Goal: Transaction & Acquisition: Book appointment/travel/reservation

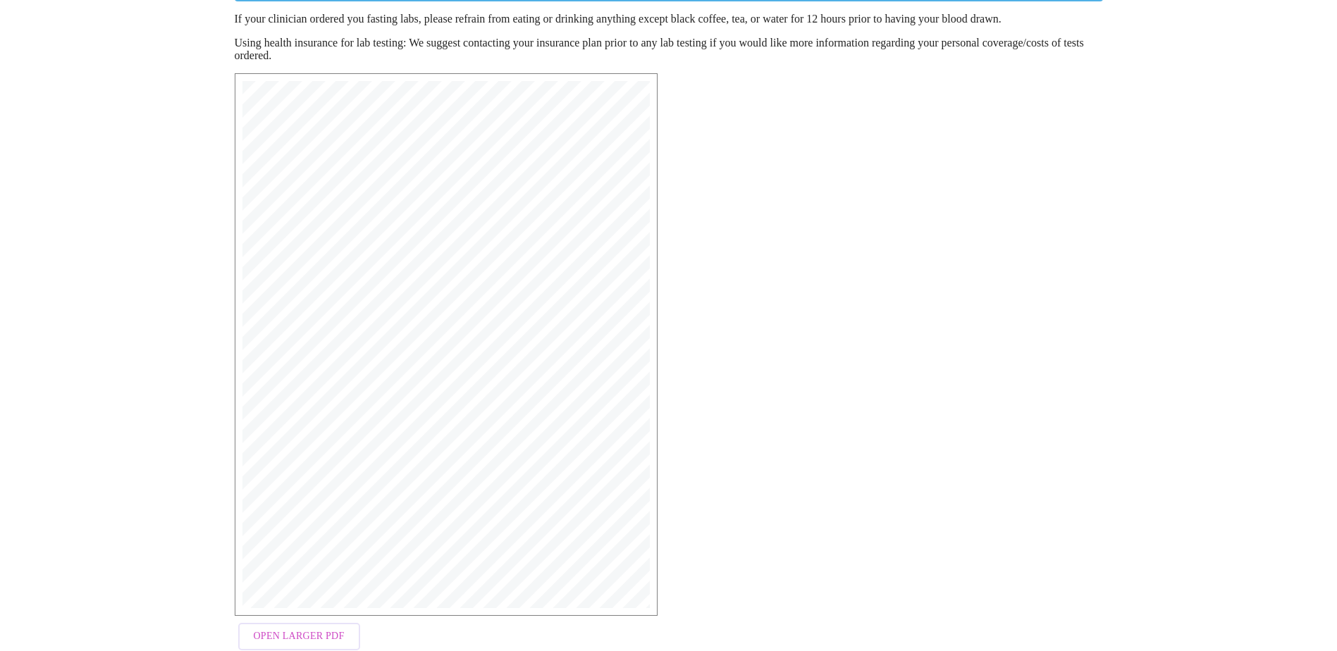
scroll to position [216, 0]
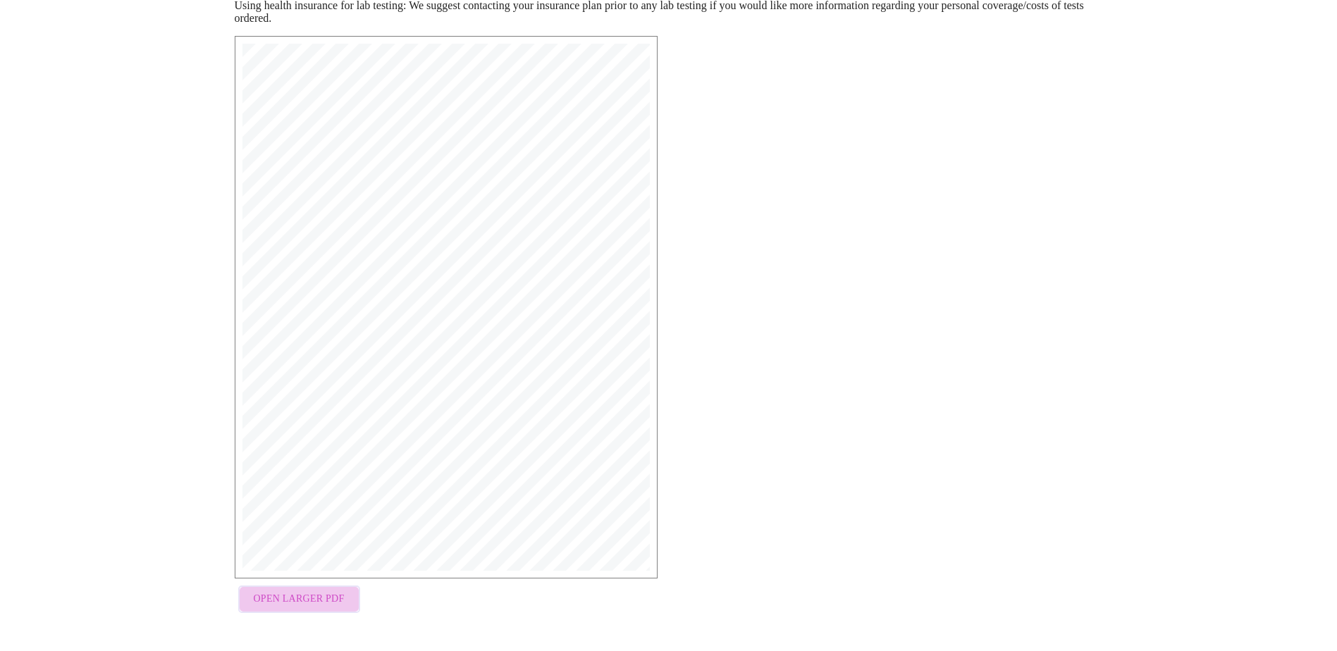
click at [317, 602] on span "Open Larger PDF" at bounding box center [299, 600] width 91 height 18
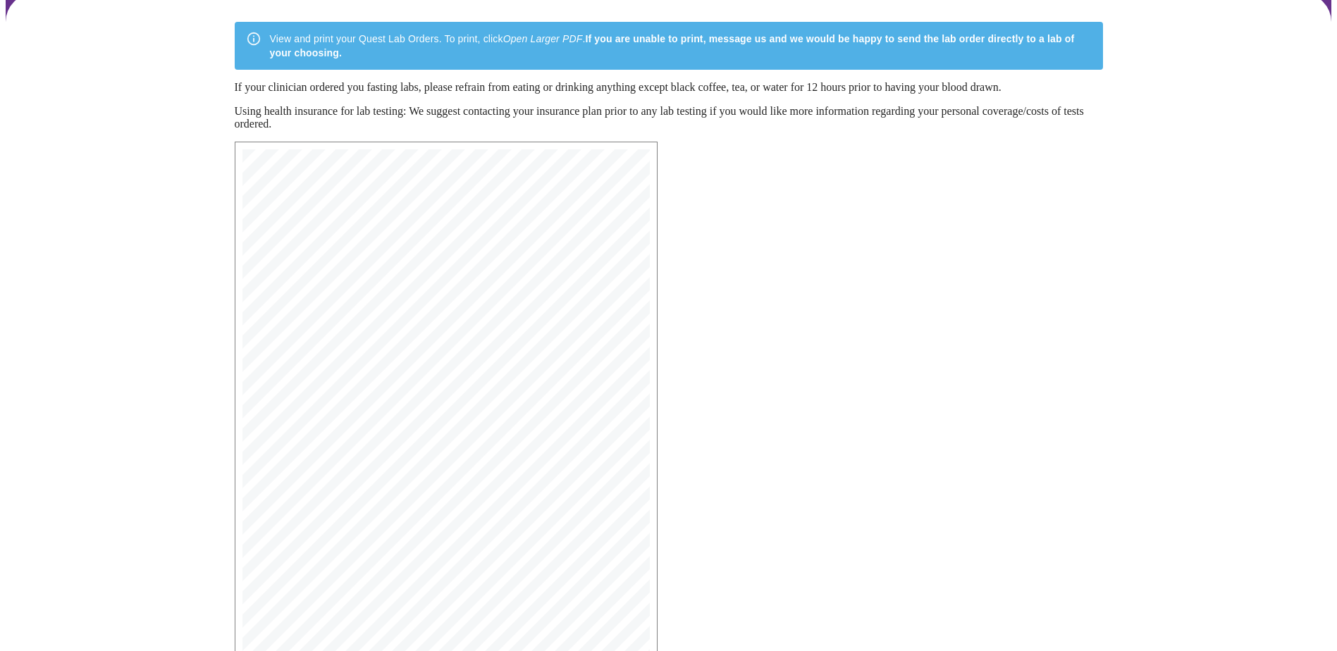
scroll to position [0, 0]
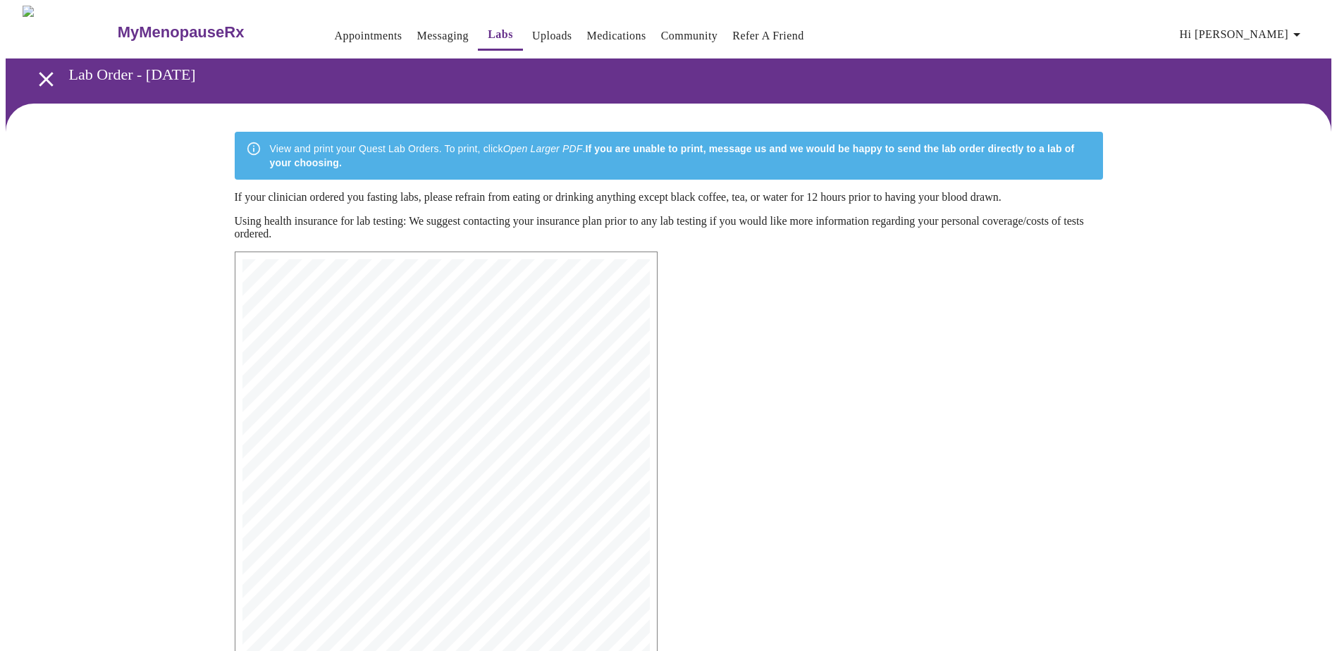
click at [336, 34] on link "Appointments" at bounding box center [368, 36] width 68 height 20
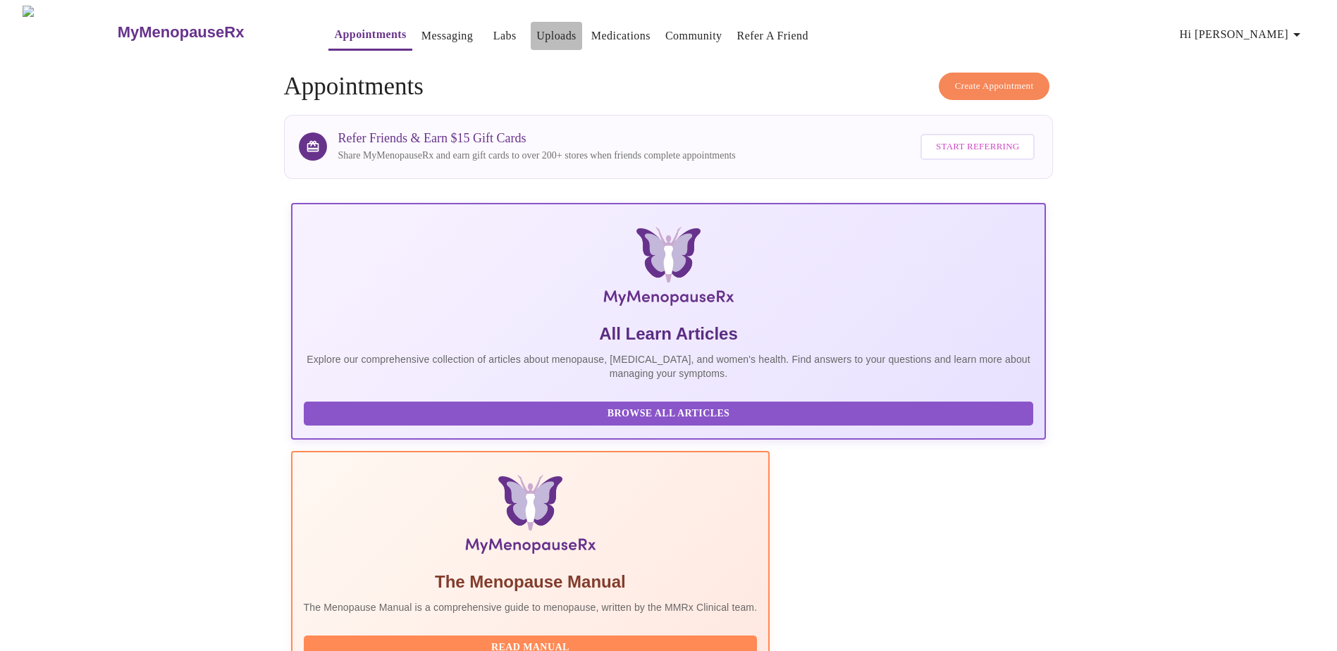
click at [536, 27] on link "Uploads" at bounding box center [556, 36] width 40 height 20
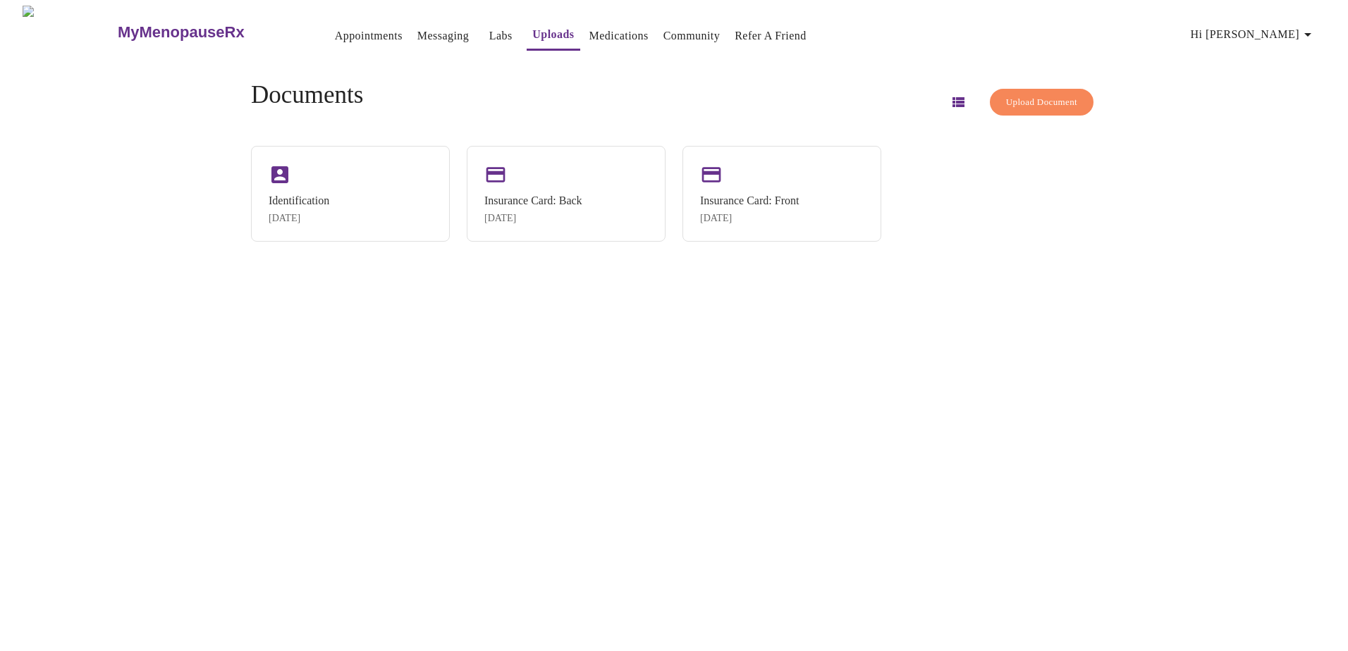
click at [589, 32] on link "Medications" at bounding box center [618, 36] width 59 height 20
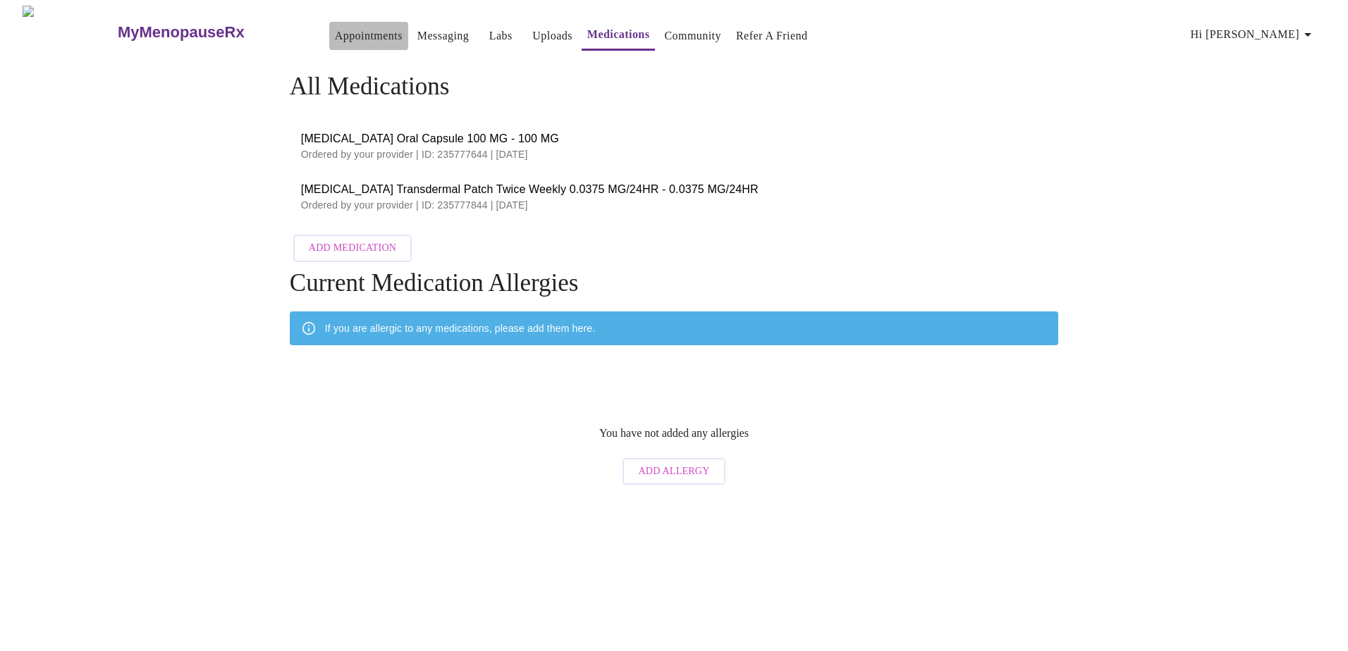
click at [335, 30] on link "Appointments" at bounding box center [369, 36] width 68 height 20
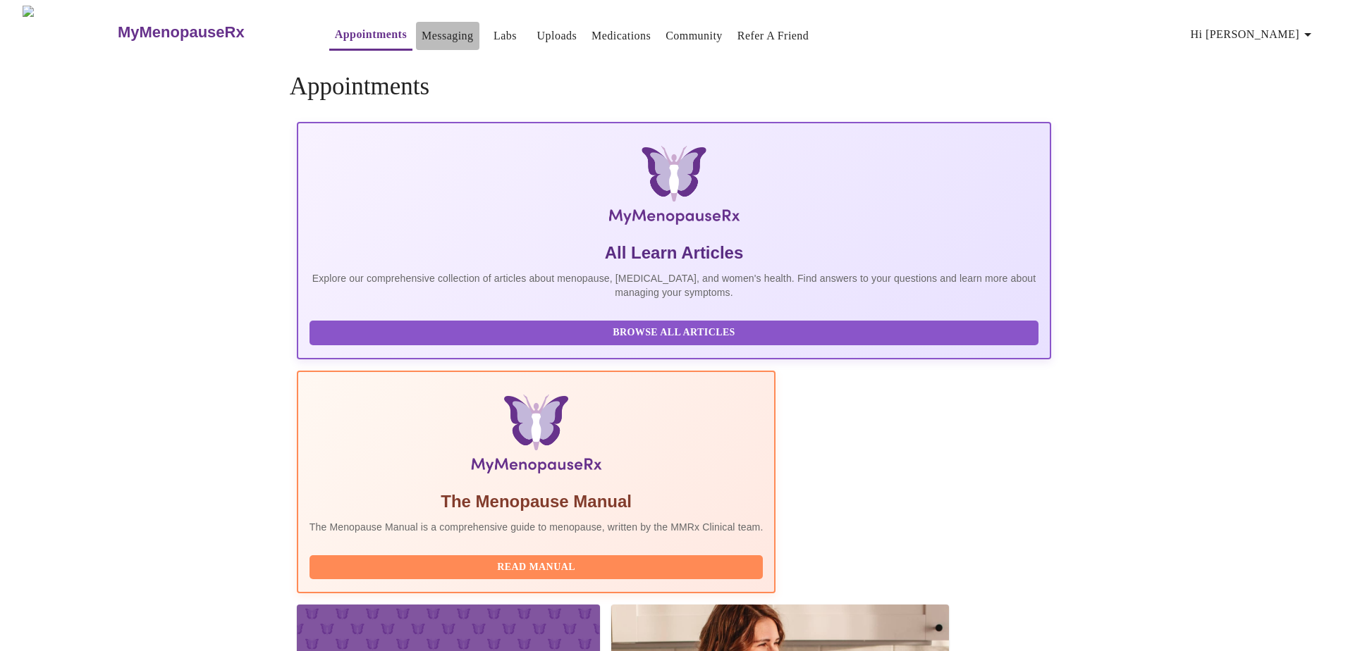
click at [422, 28] on link "Messaging" at bounding box center [447, 36] width 51 height 20
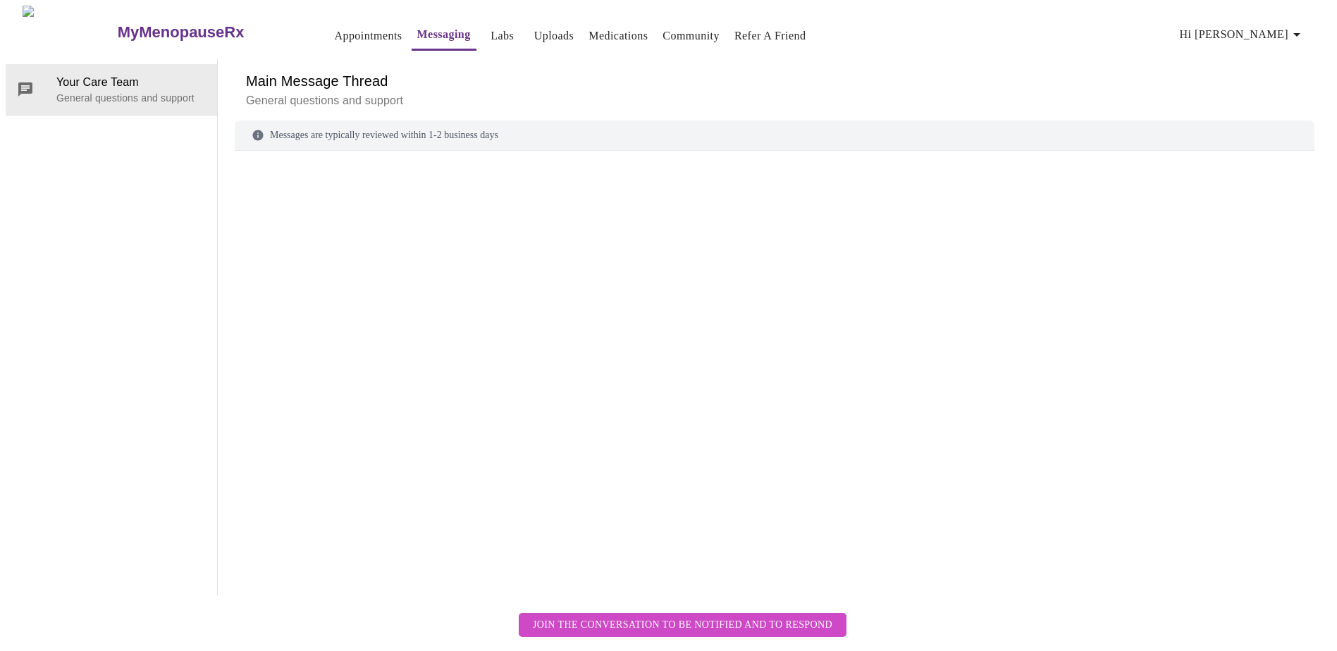
click at [334, 31] on link "Appointments" at bounding box center [368, 36] width 68 height 20
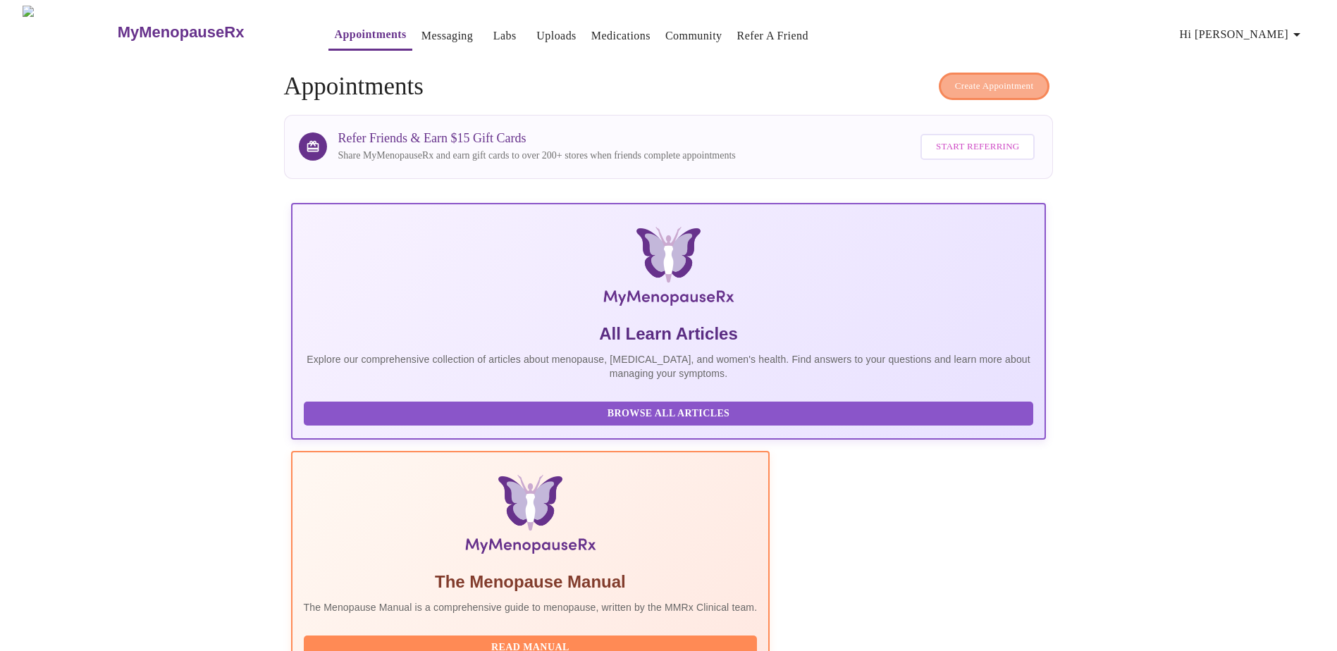
click at [1000, 78] on span "Create Appointment" at bounding box center [994, 86] width 79 height 16
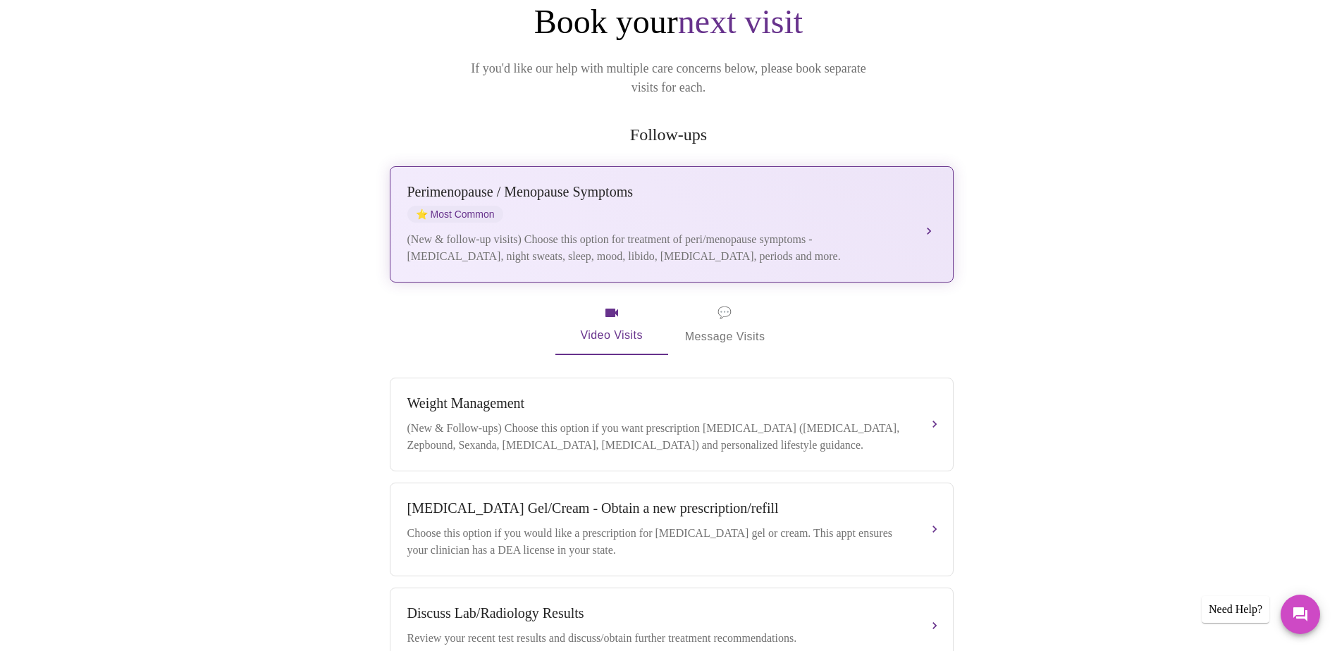
scroll to position [141, 0]
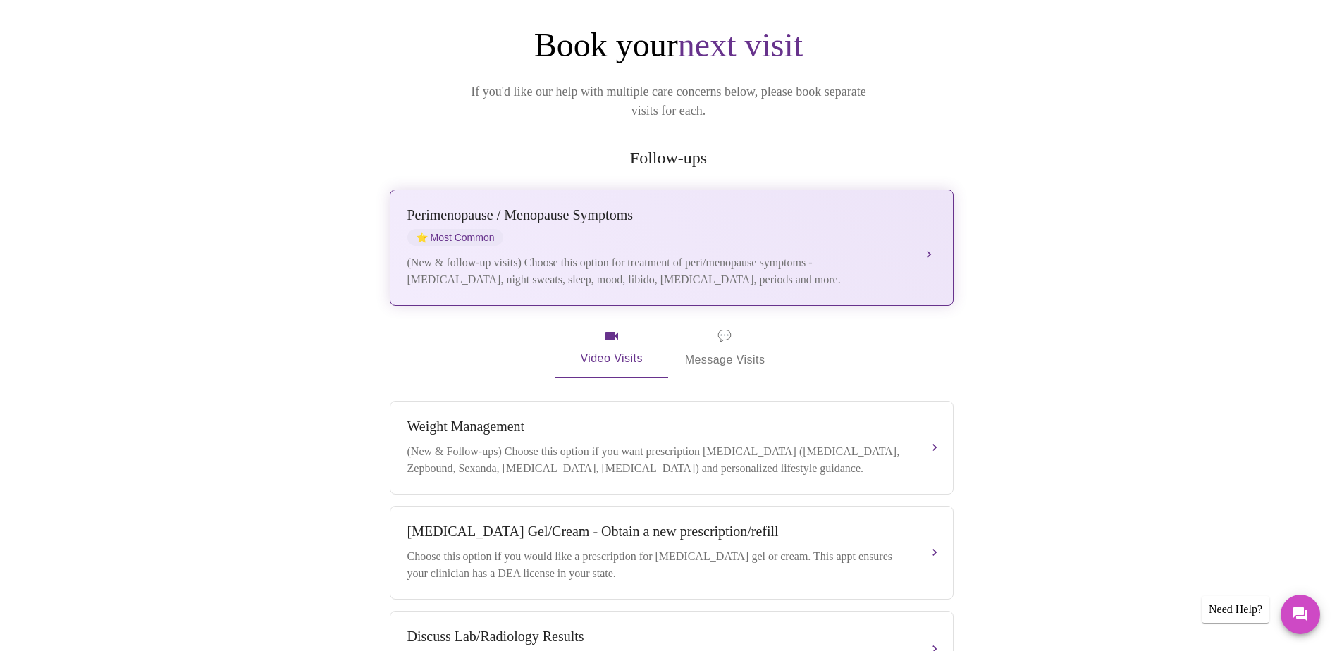
click at [810, 255] on div "(New & follow-up visits) Choose this option for treatment of peri/menopause sym…" at bounding box center [657, 272] width 501 height 34
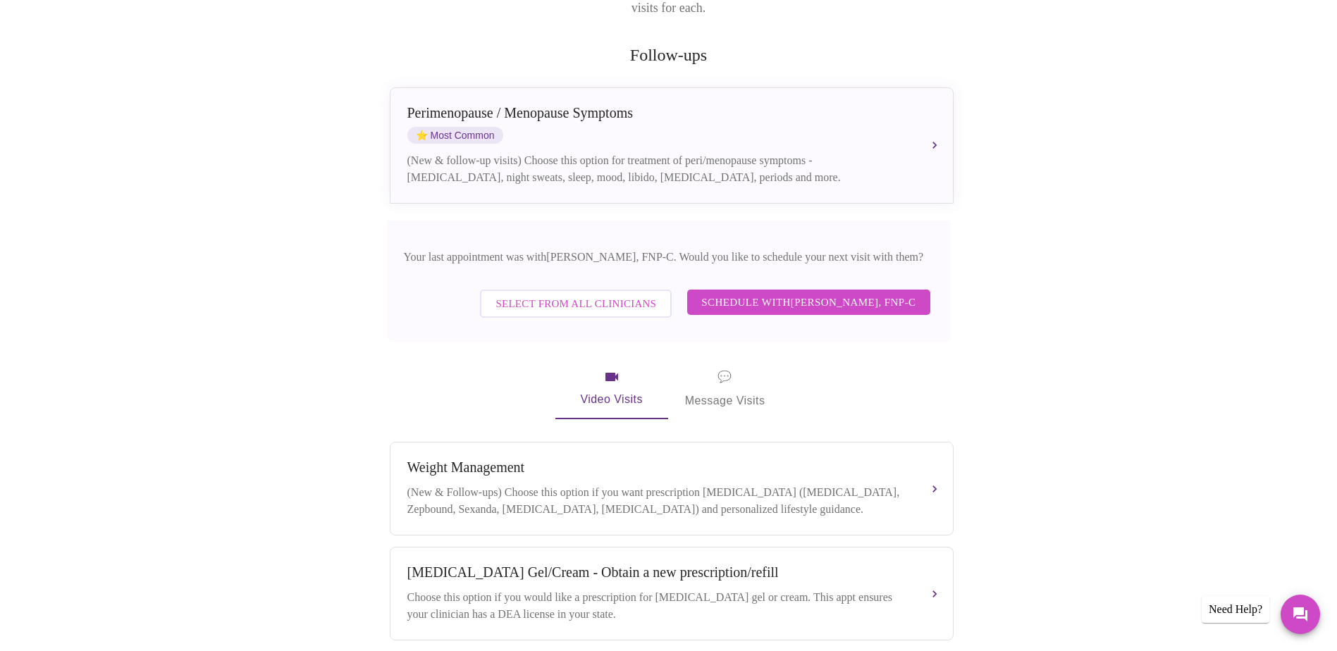
scroll to position [282, 0]
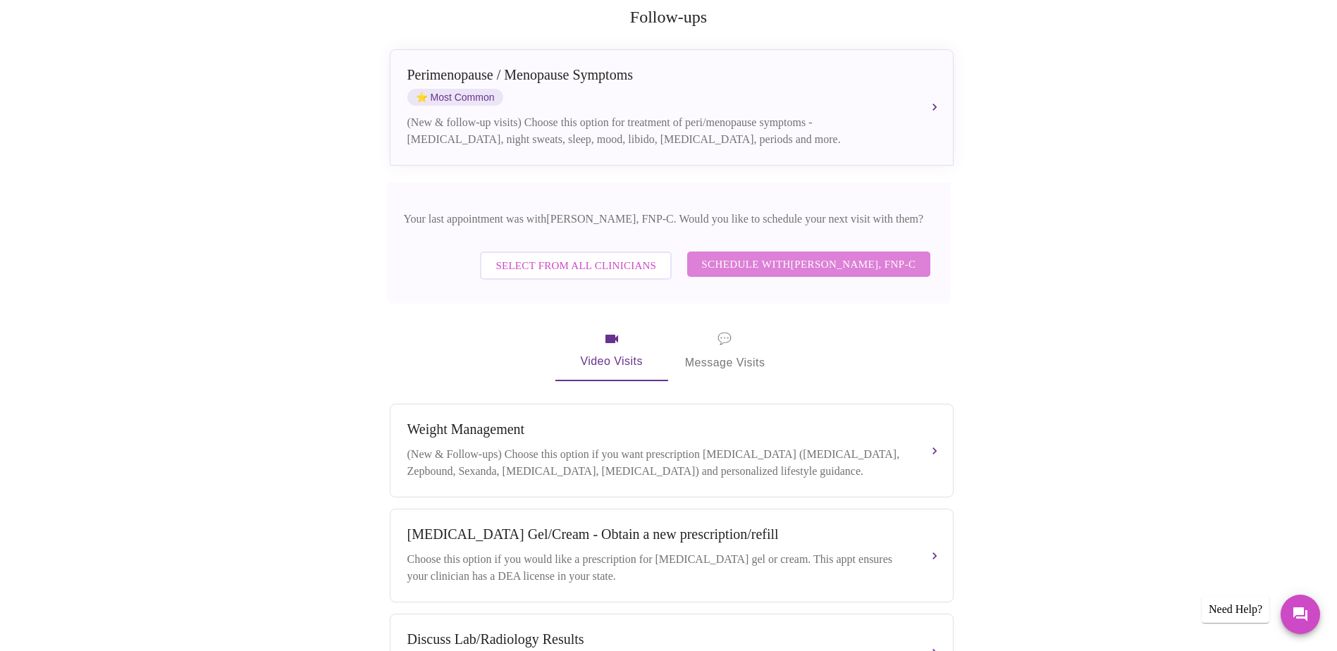
click at [731, 255] on span "Schedule with [PERSON_NAME], FNP-C" at bounding box center [808, 264] width 214 height 18
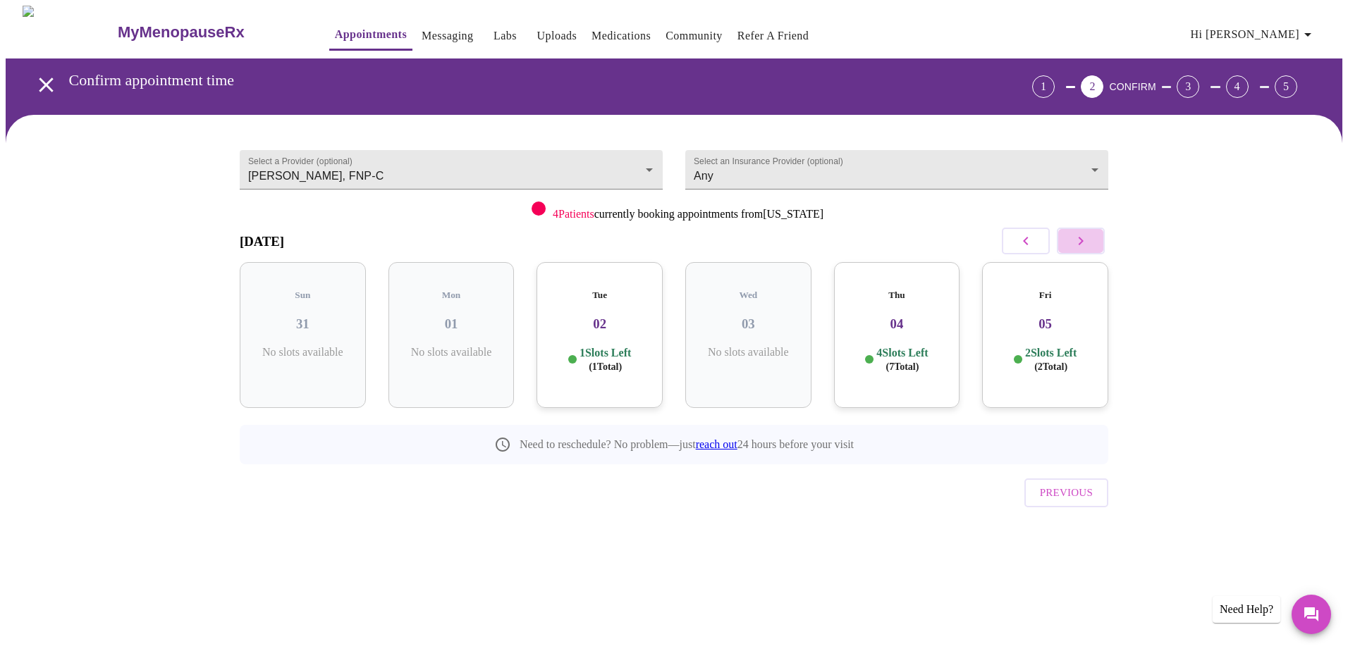
click at [1087, 242] on icon "button" at bounding box center [1080, 241] width 17 height 17
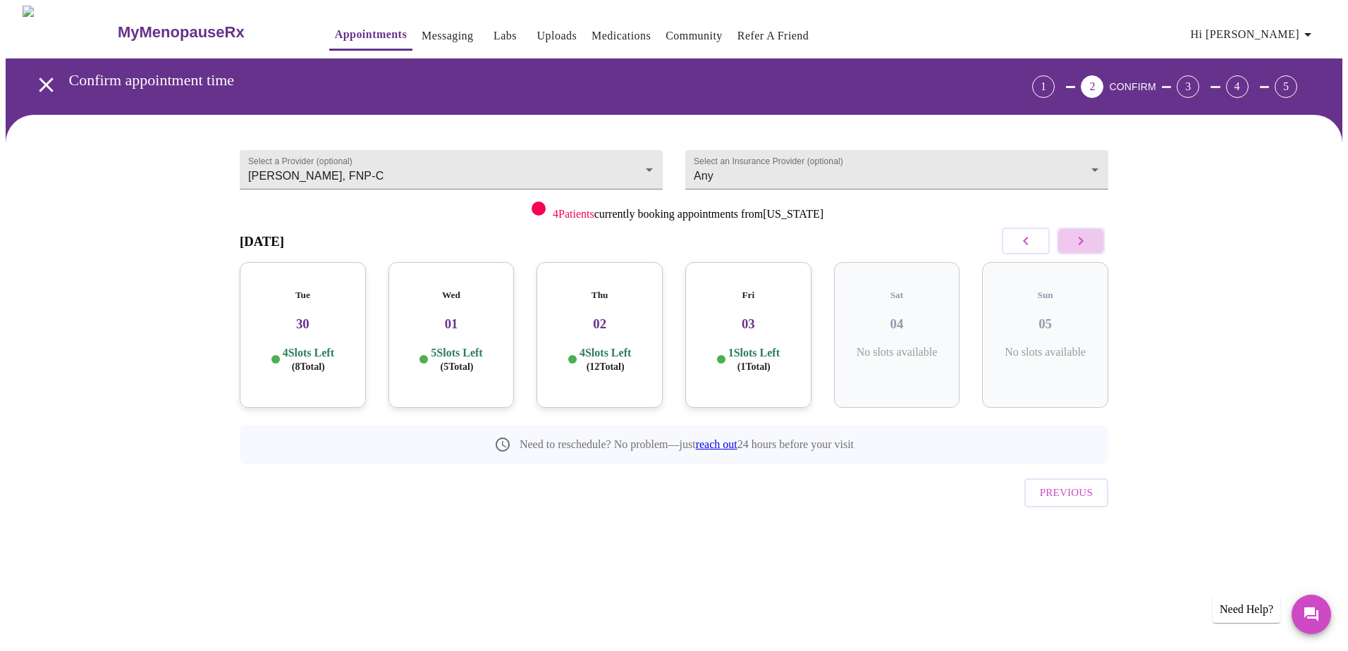
click at [1087, 242] on icon "button" at bounding box center [1080, 241] width 17 height 17
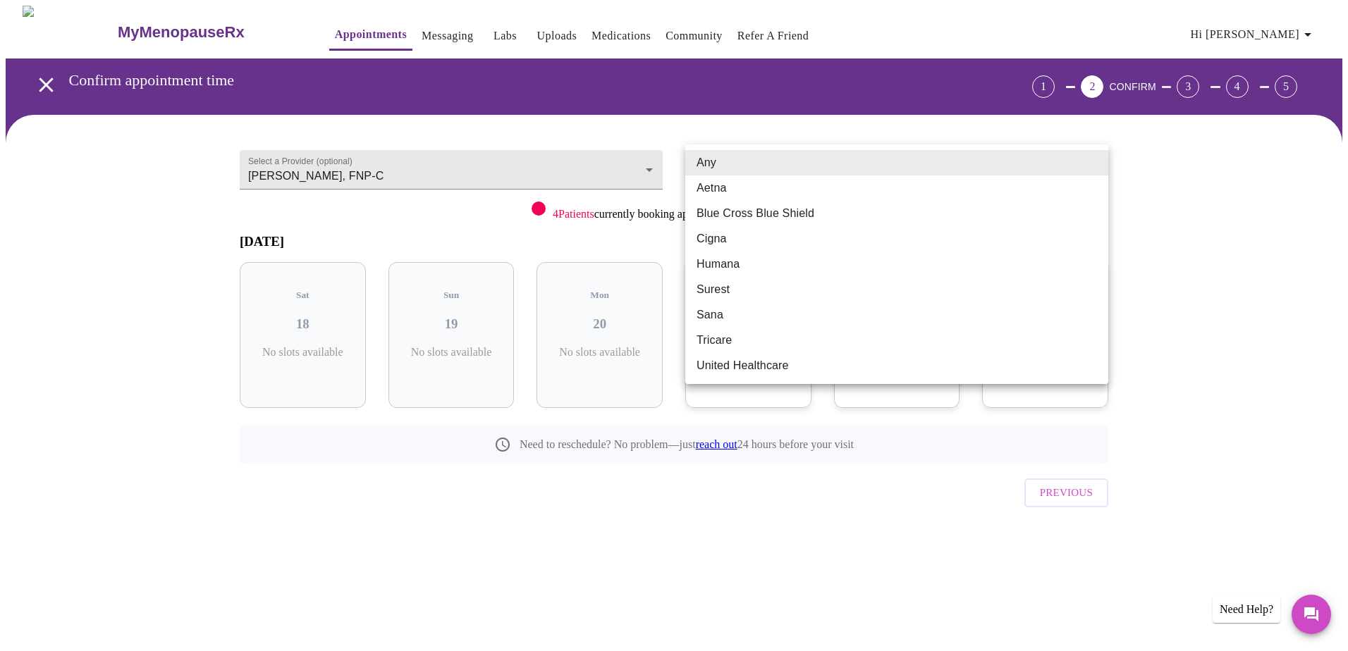
click at [1097, 164] on body "MyMenopauseRx Appointments Messaging Labs Uploads Medications Community Refer a…" at bounding box center [674, 292] width 1337 height 572
click at [1166, 164] on div at bounding box center [674, 325] width 1348 height 651
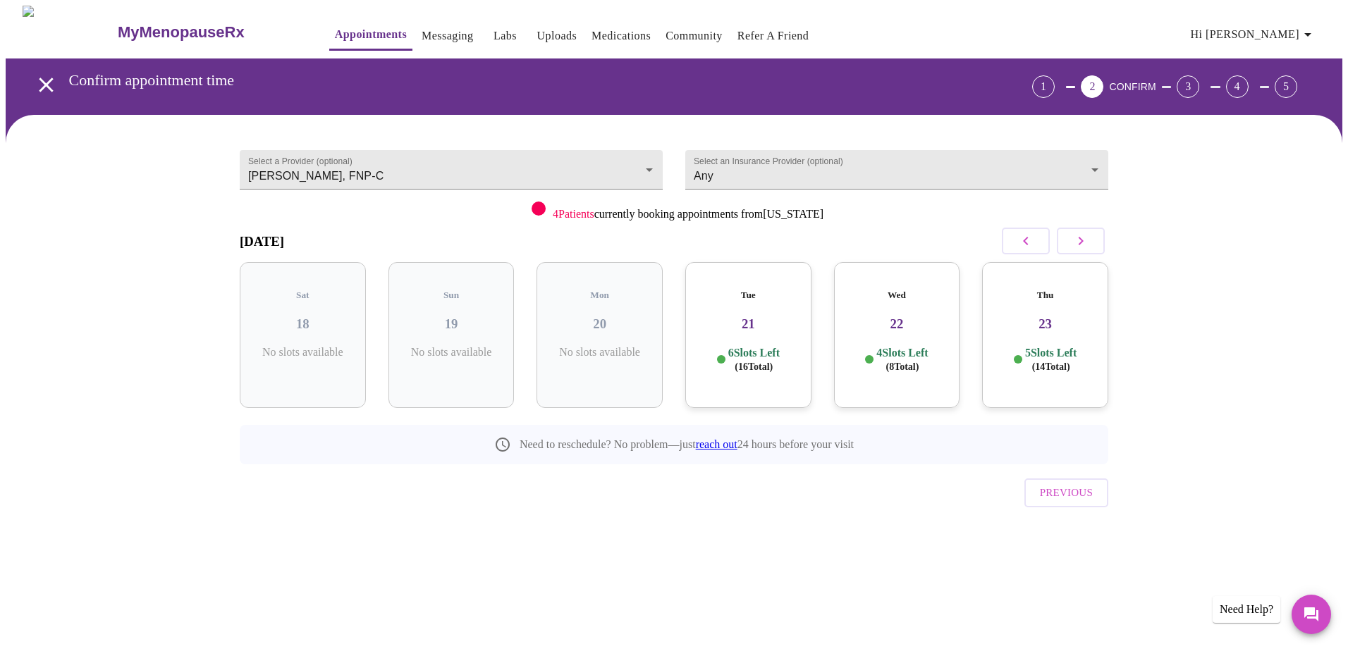
click at [740, 362] on span "( 16 Total)" at bounding box center [754, 367] width 38 height 11
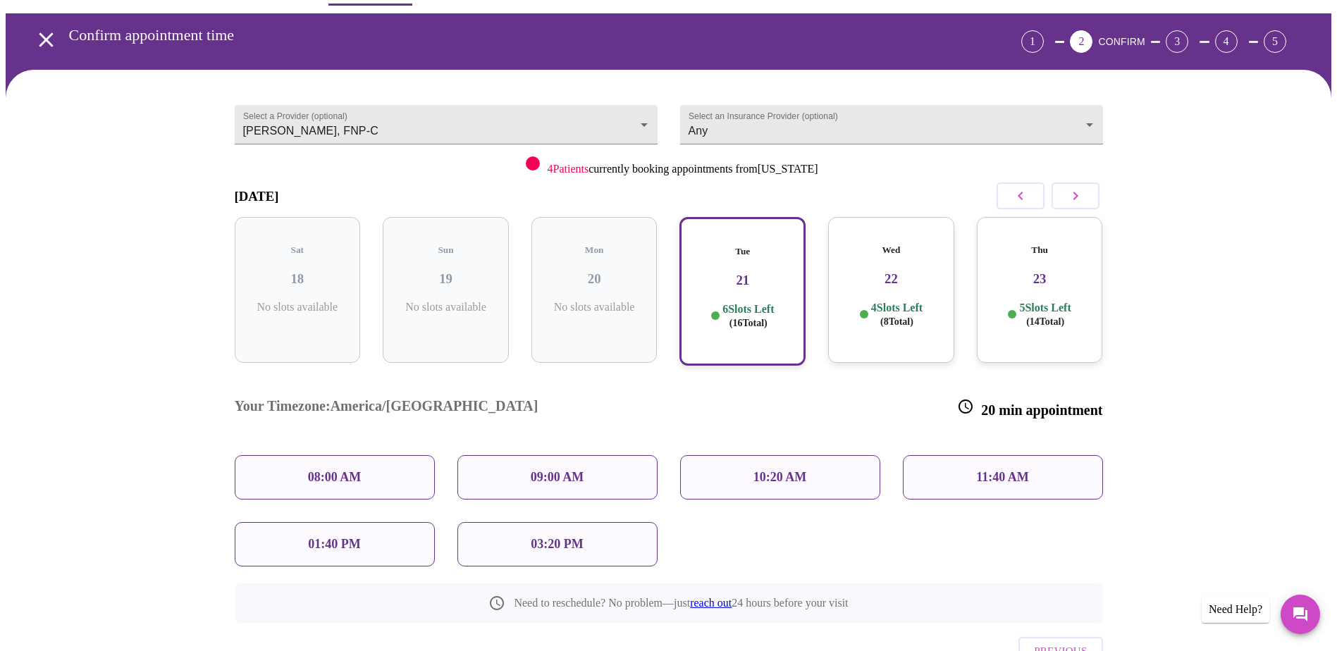
scroll to position [88, 0]
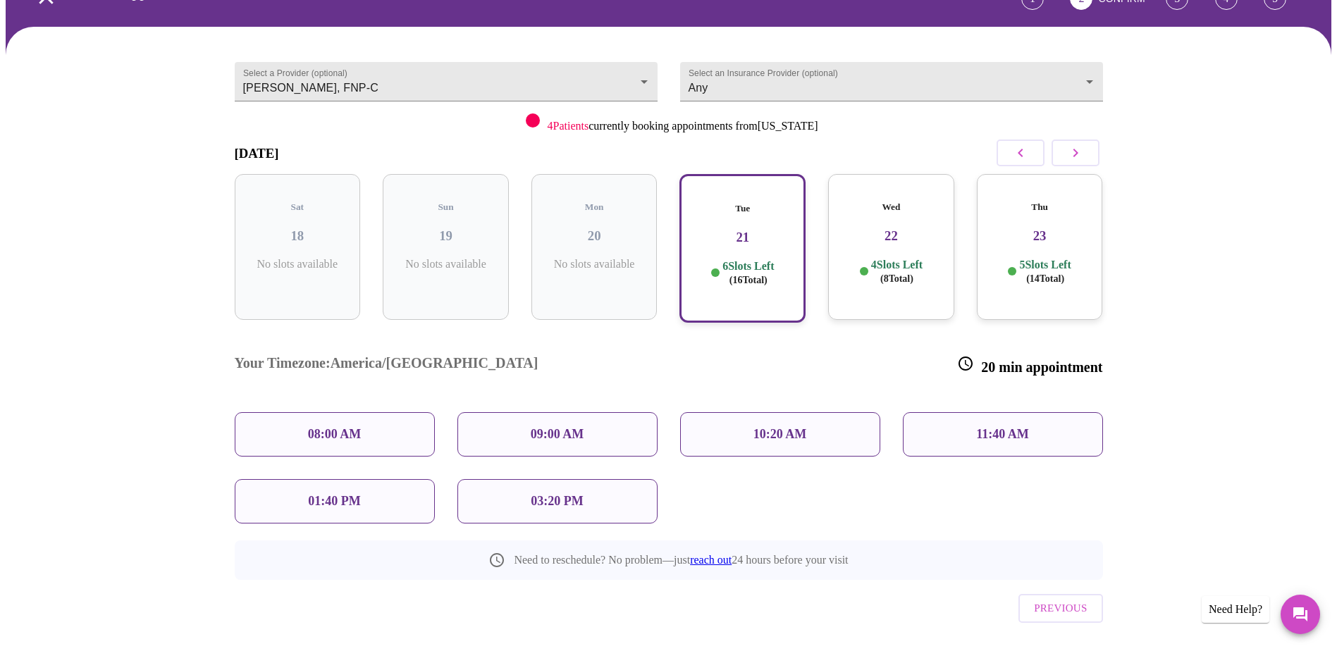
click at [857, 238] on div "Wed 22 4 Slots Left ( 8 Total)" at bounding box center [891, 247] width 126 height 146
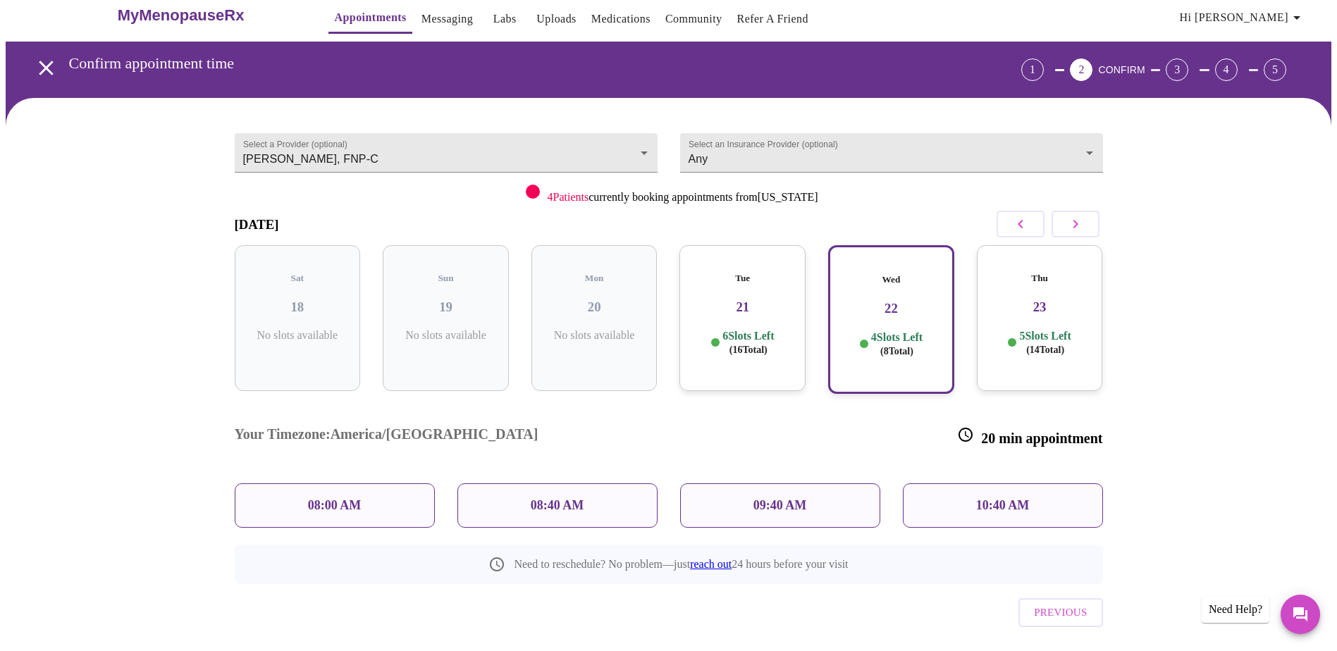
click at [950, 484] on div "10:40 AM" at bounding box center [1003, 506] width 200 height 44
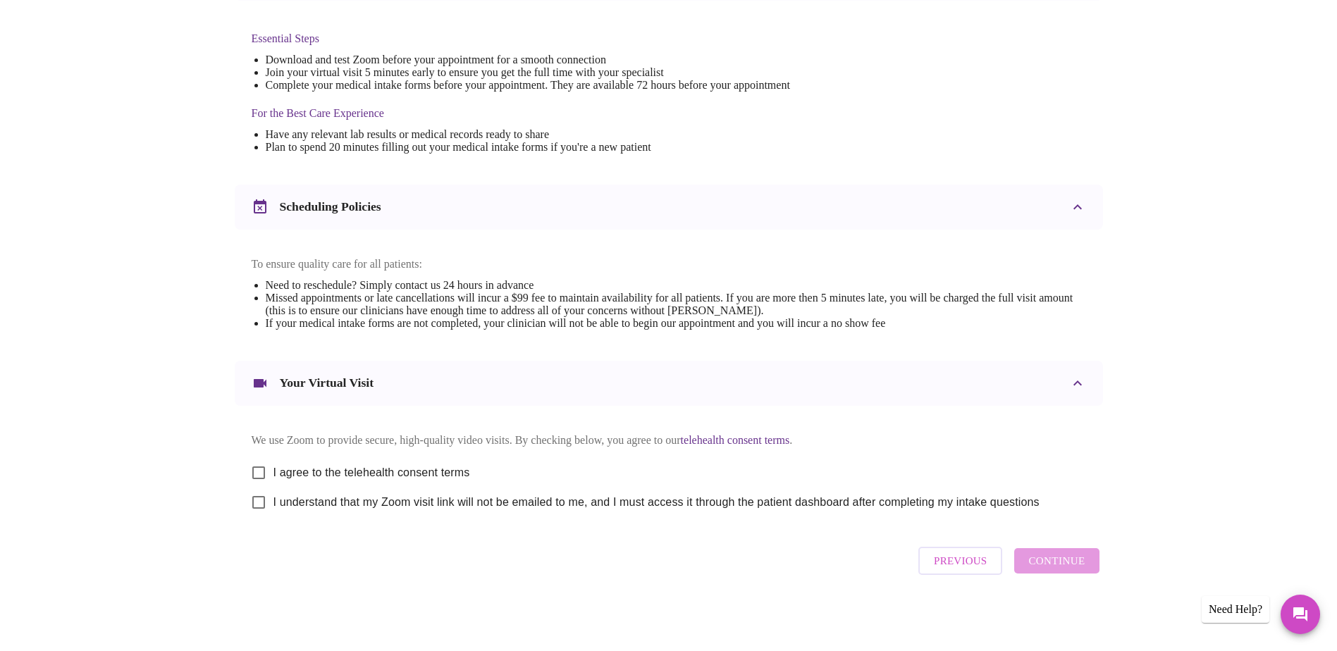
scroll to position [371, 0]
click at [261, 464] on input "I agree to the telehealth consent terms" at bounding box center [259, 473] width 30 height 30
checkbox input "true"
click at [261, 502] on input "I understand that my Zoom visit link will not be emailed to me, and I must acce…" at bounding box center [259, 503] width 30 height 30
checkbox input "true"
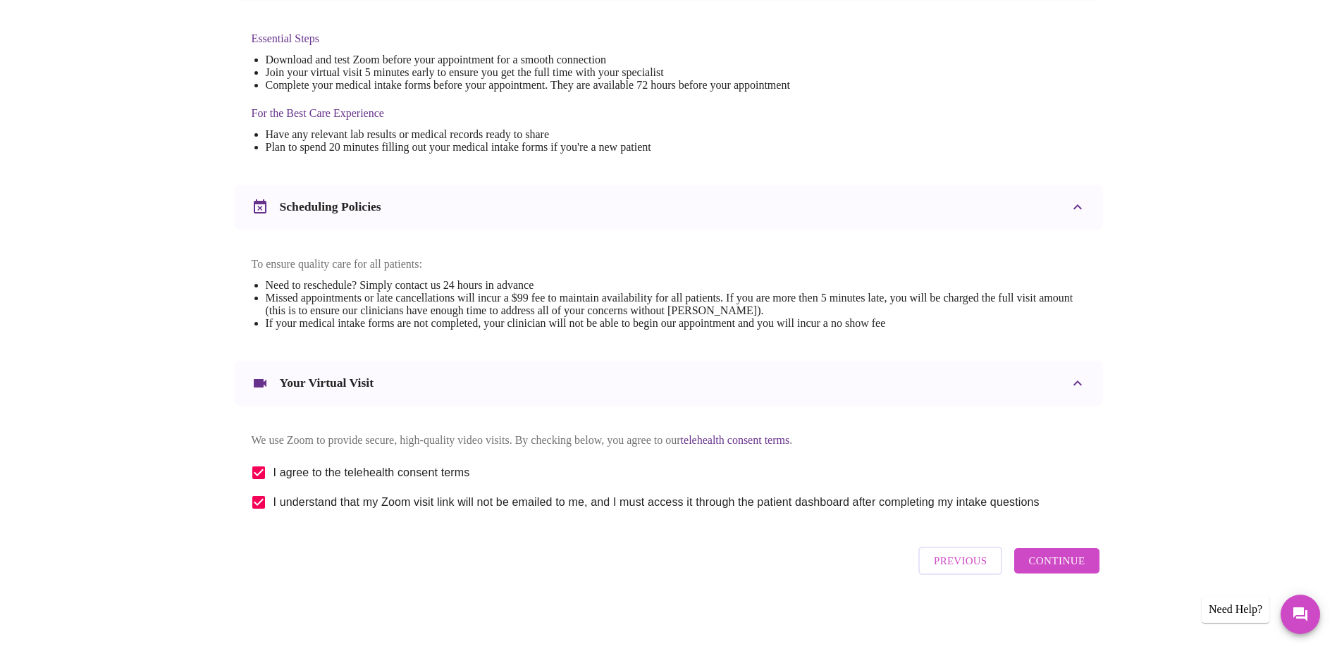
click at [1057, 563] on span "Continue" at bounding box center [1057, 561] width 56 height 18
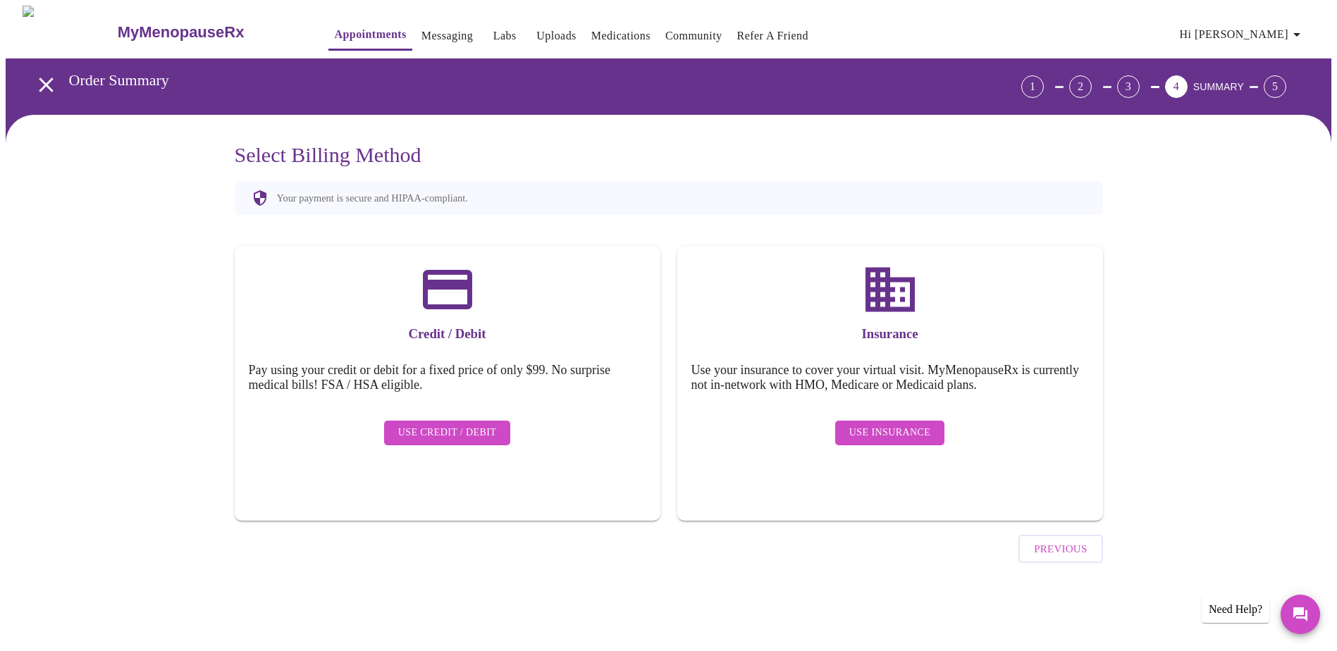
scroll to position [0, 0]
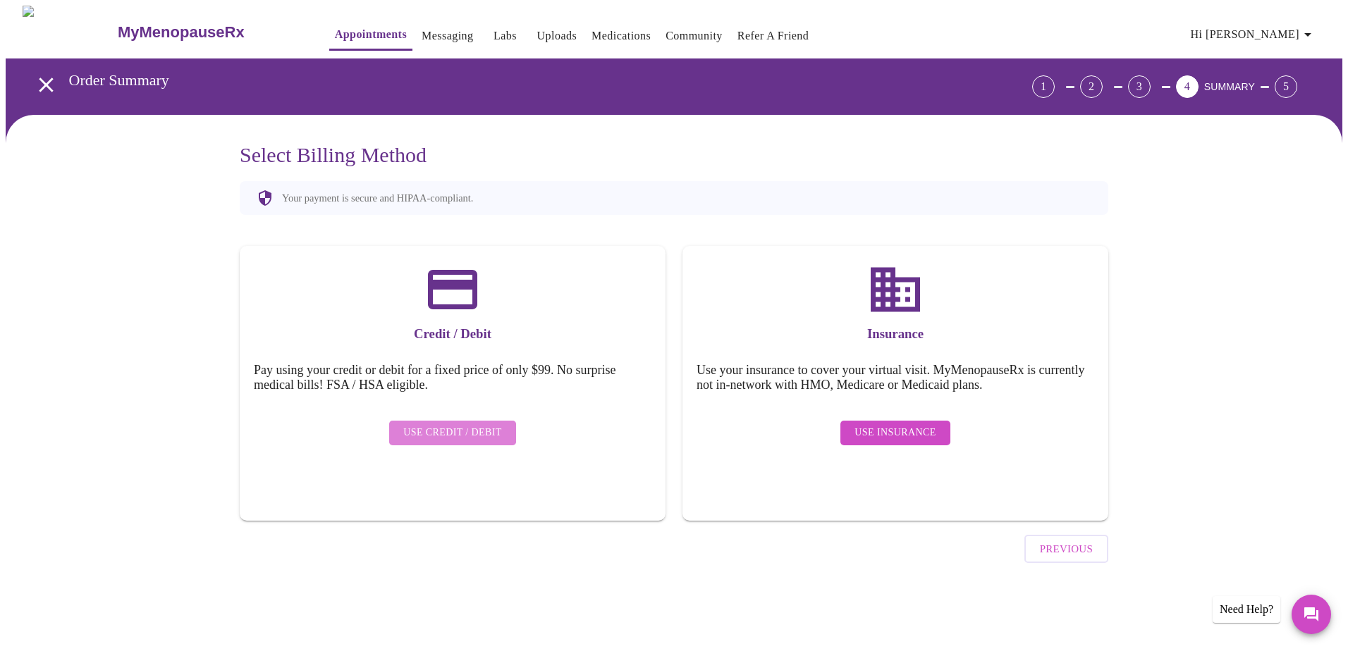
click at [472, 424] on span "Use Credit / Debit" at bounding box center [452, 433] width 99 height 18
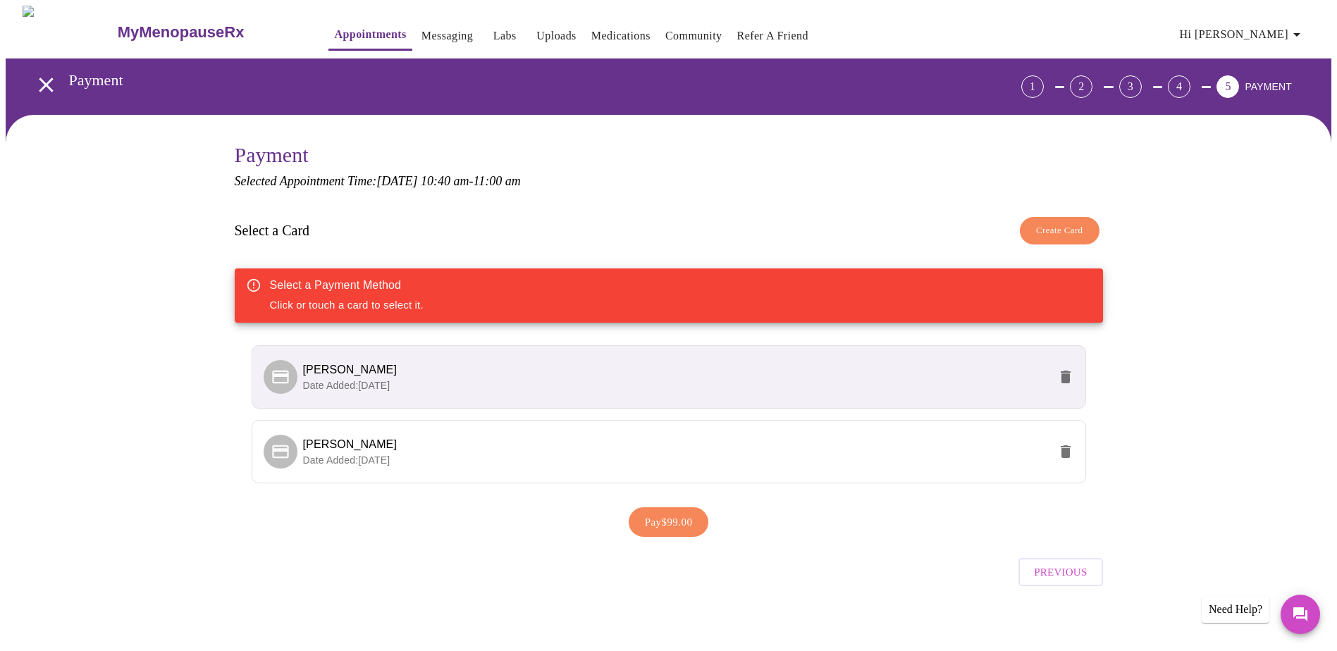
click at [658, 382] on p "Date Added: [DATE]" at bounding box center [676, 386] width 746 height 14
click at [434, 399] on li "[PERSON_NAME] Date Added: [DATE]" at bounding box center [669, 376] width 835 height 63
click at [663, 525] on span "Pay $99.00" at bounding box center [669, 522] width 48 height 18
